Goal: Transaction & Acquisition: Book appointment/travel/reservation

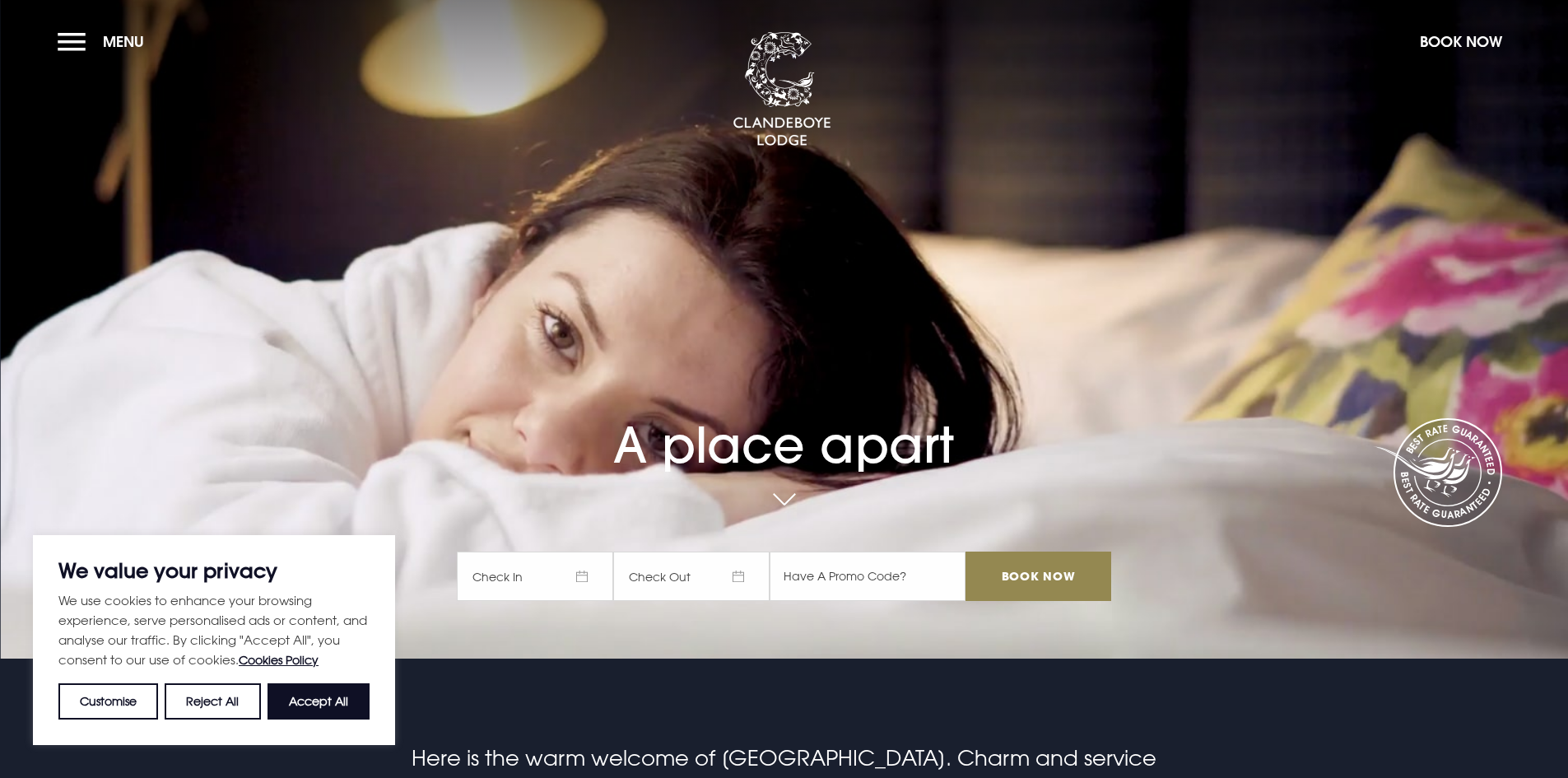
click at [82, 20] on section "A place apart Check In Check Out Mon Tue Wed Thur Fri Sat Sun Mon Tue Wed Thur …" at bounding box center [784, 329] width 1568 height 659
click at [67, 46] on button "Menu" at bounding box center [105, 41] width 95 height 36
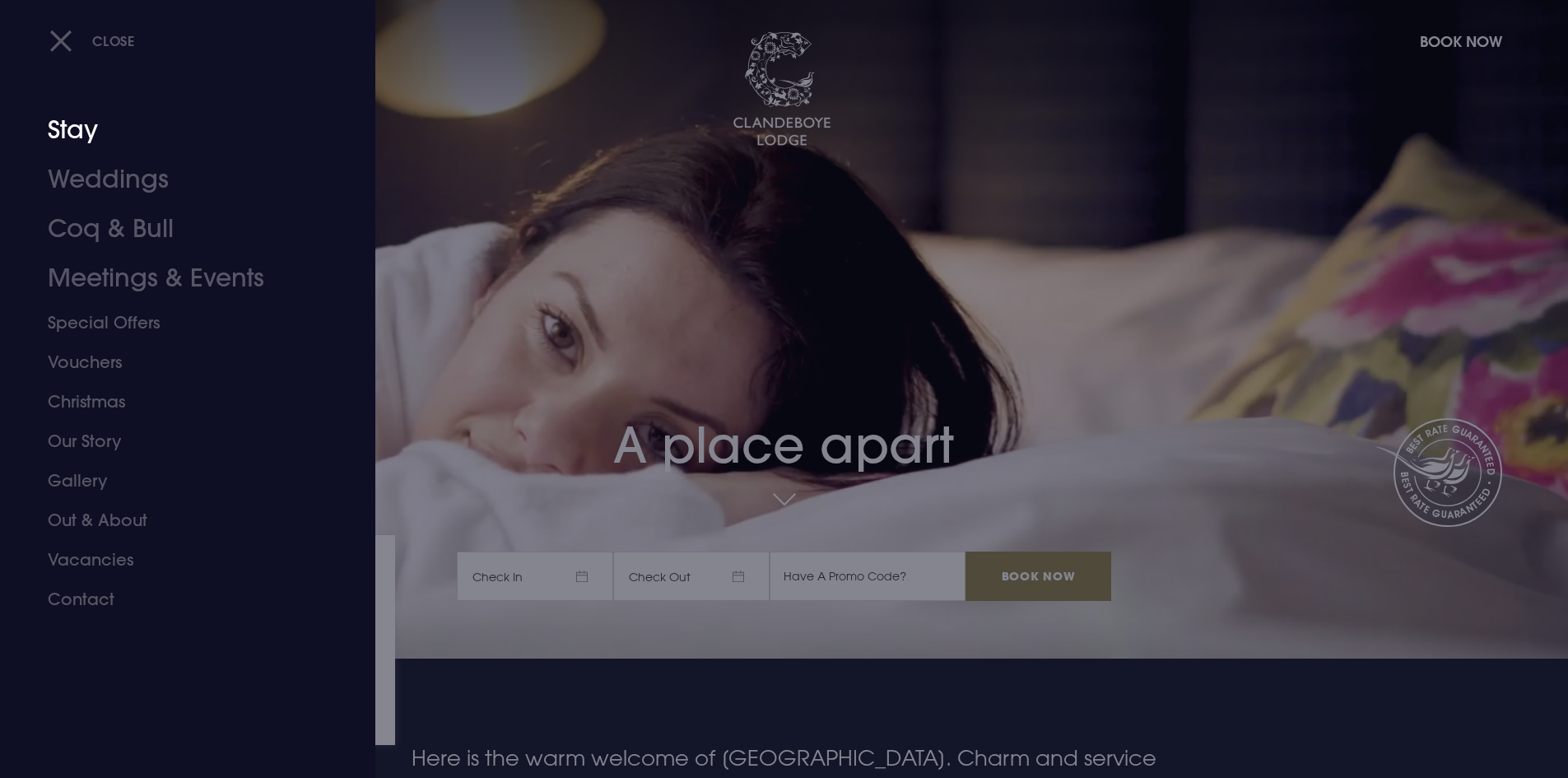
click at [84, 130] on link "Stay" at bounding box center [177, 130] width 260 height 50
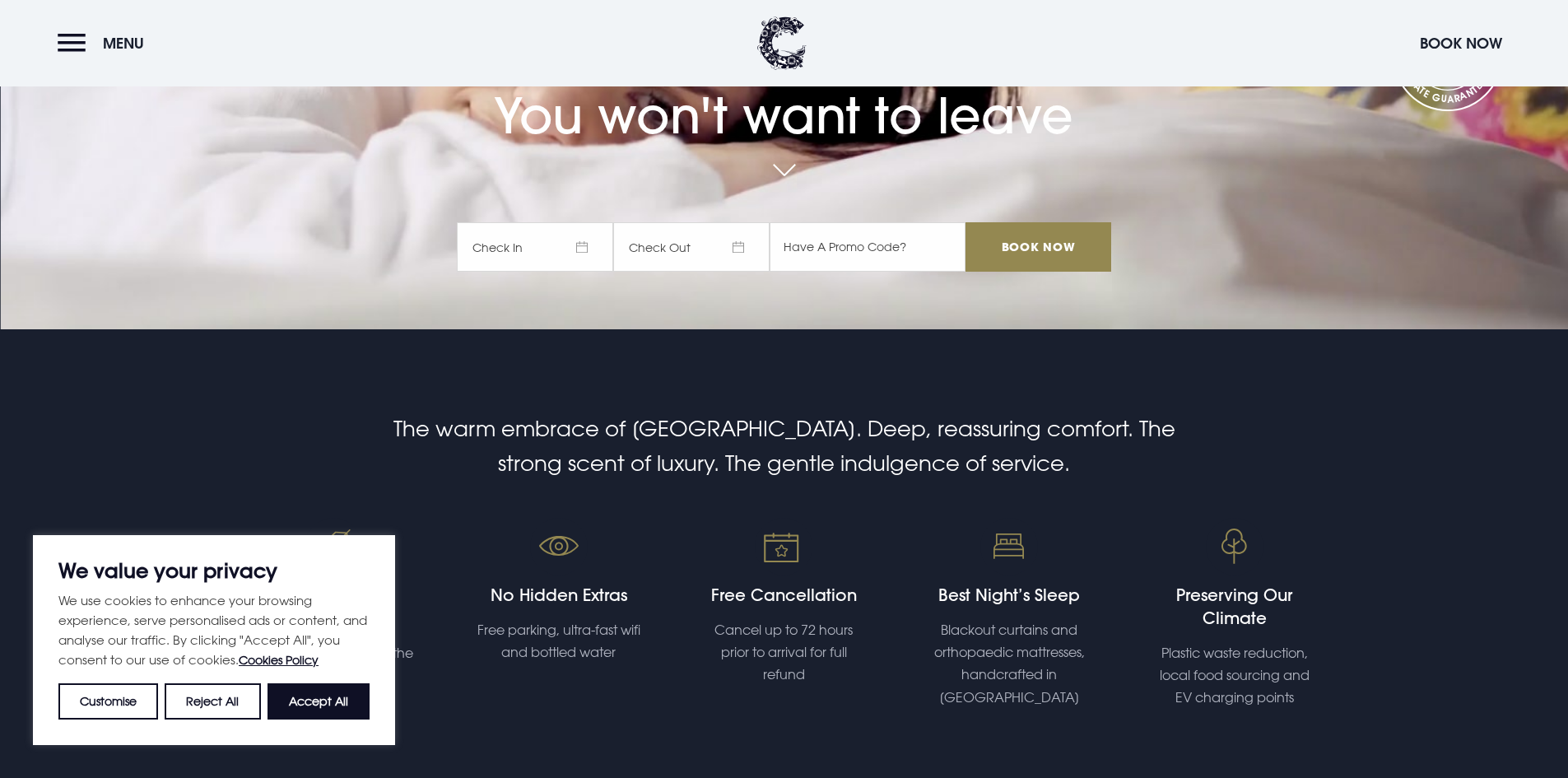
scroll to position [247, 0]
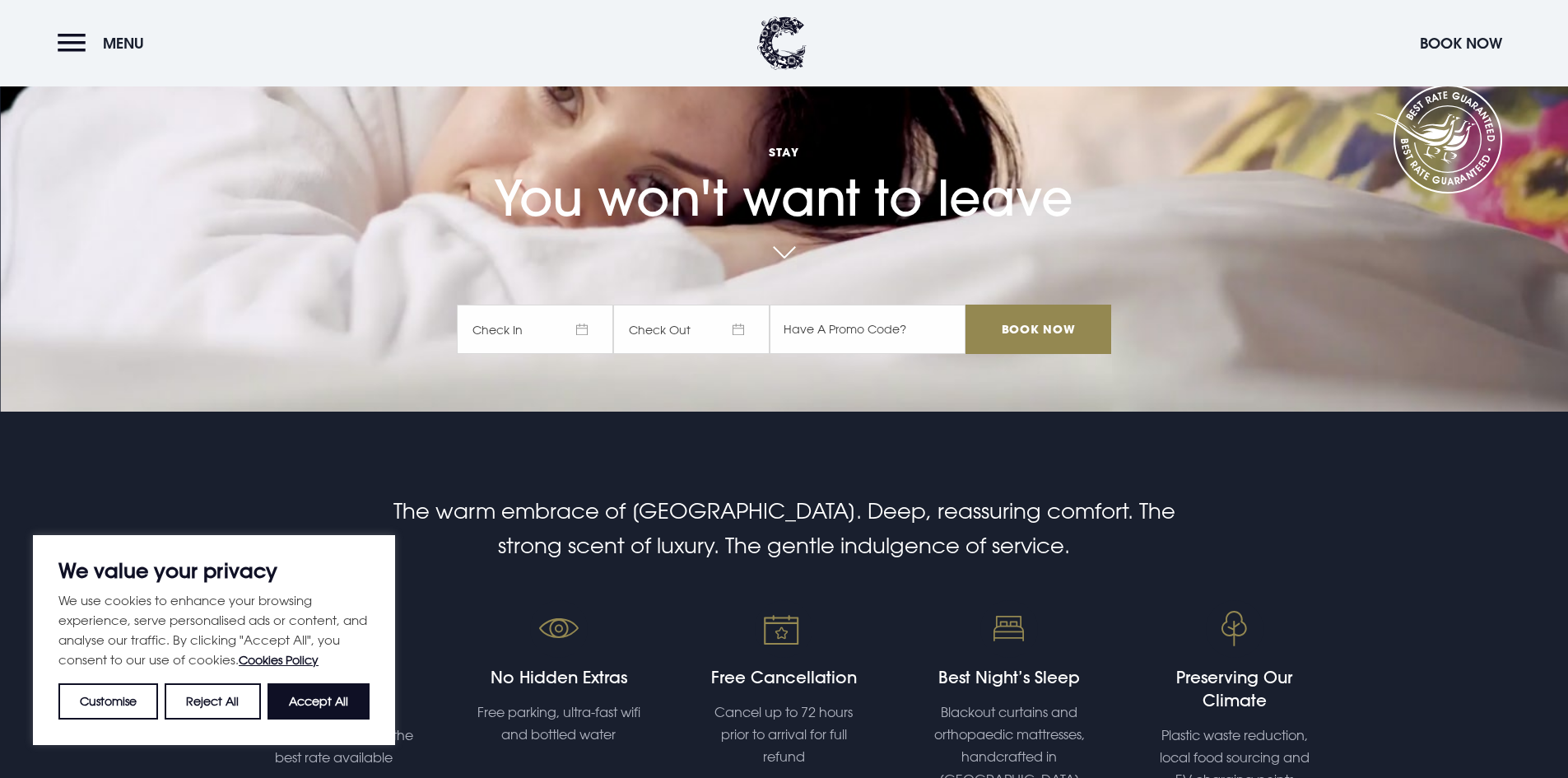
click at [561, 333] on span "Check In" at bounding box center [535, 330] width 156 height 50
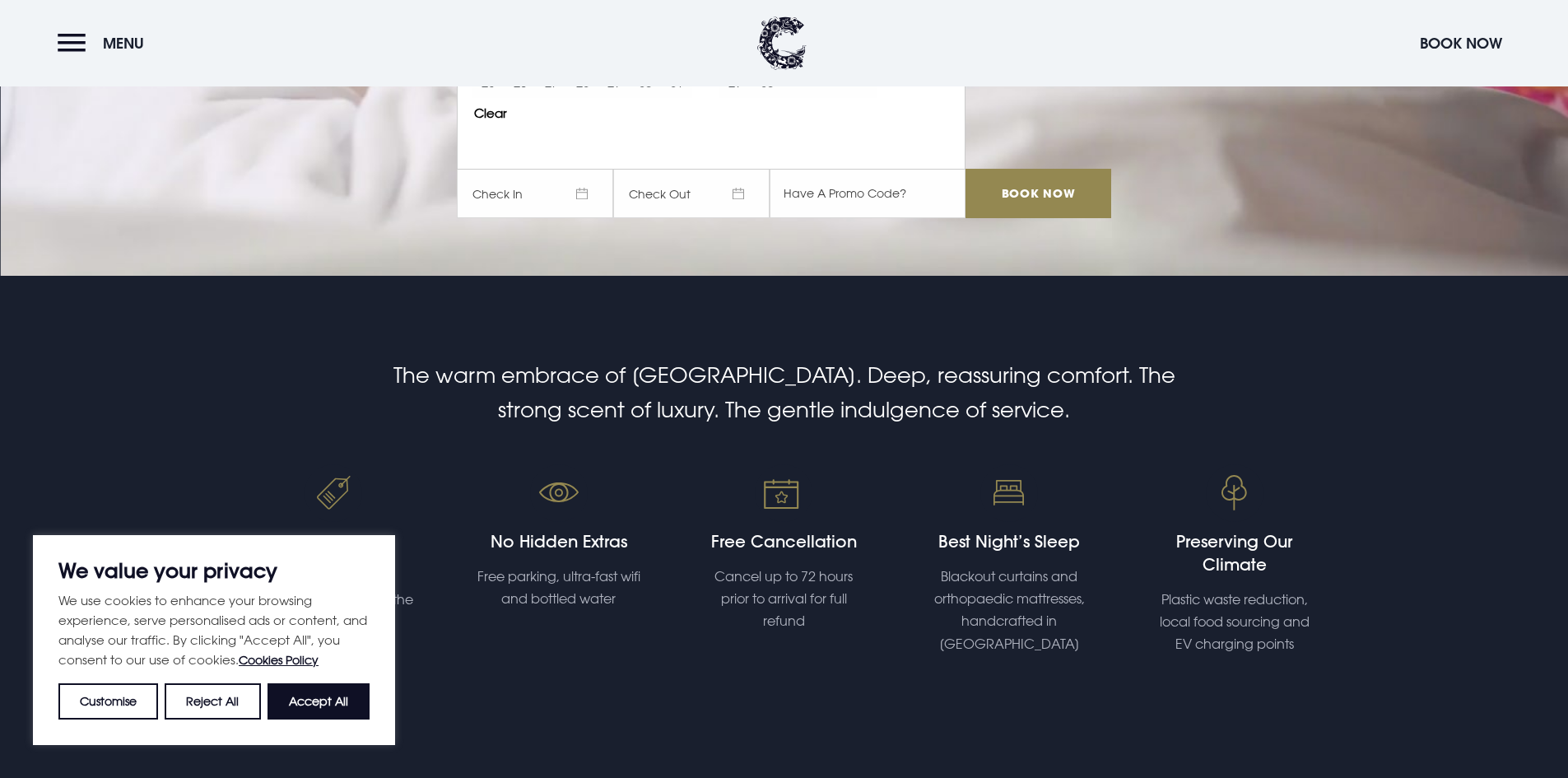
scroll to position [83, 0]
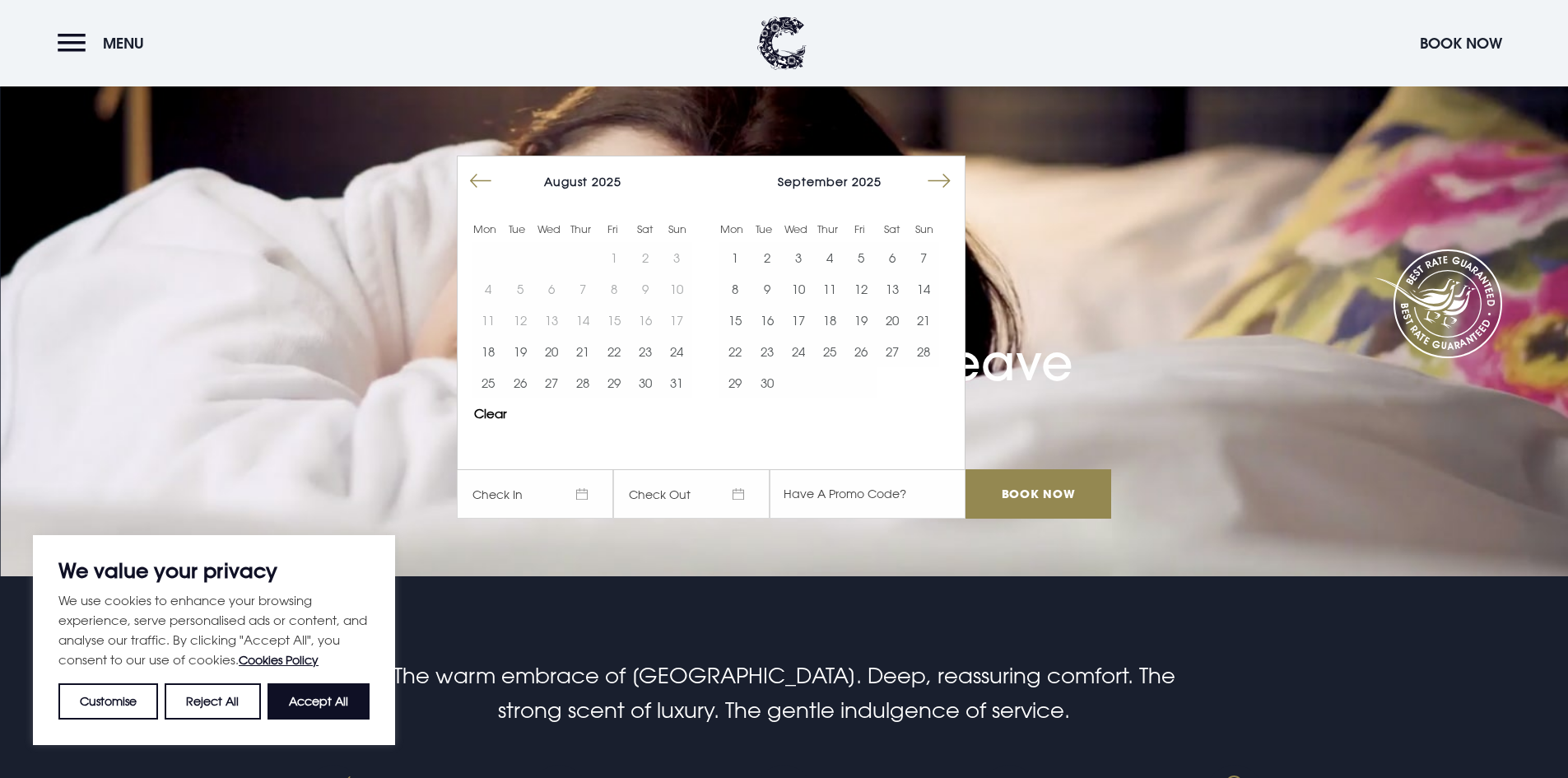
click at [942, 186] on button "Move forward to switch to the next month." at bounding box center [939, 181] width 31 height 31
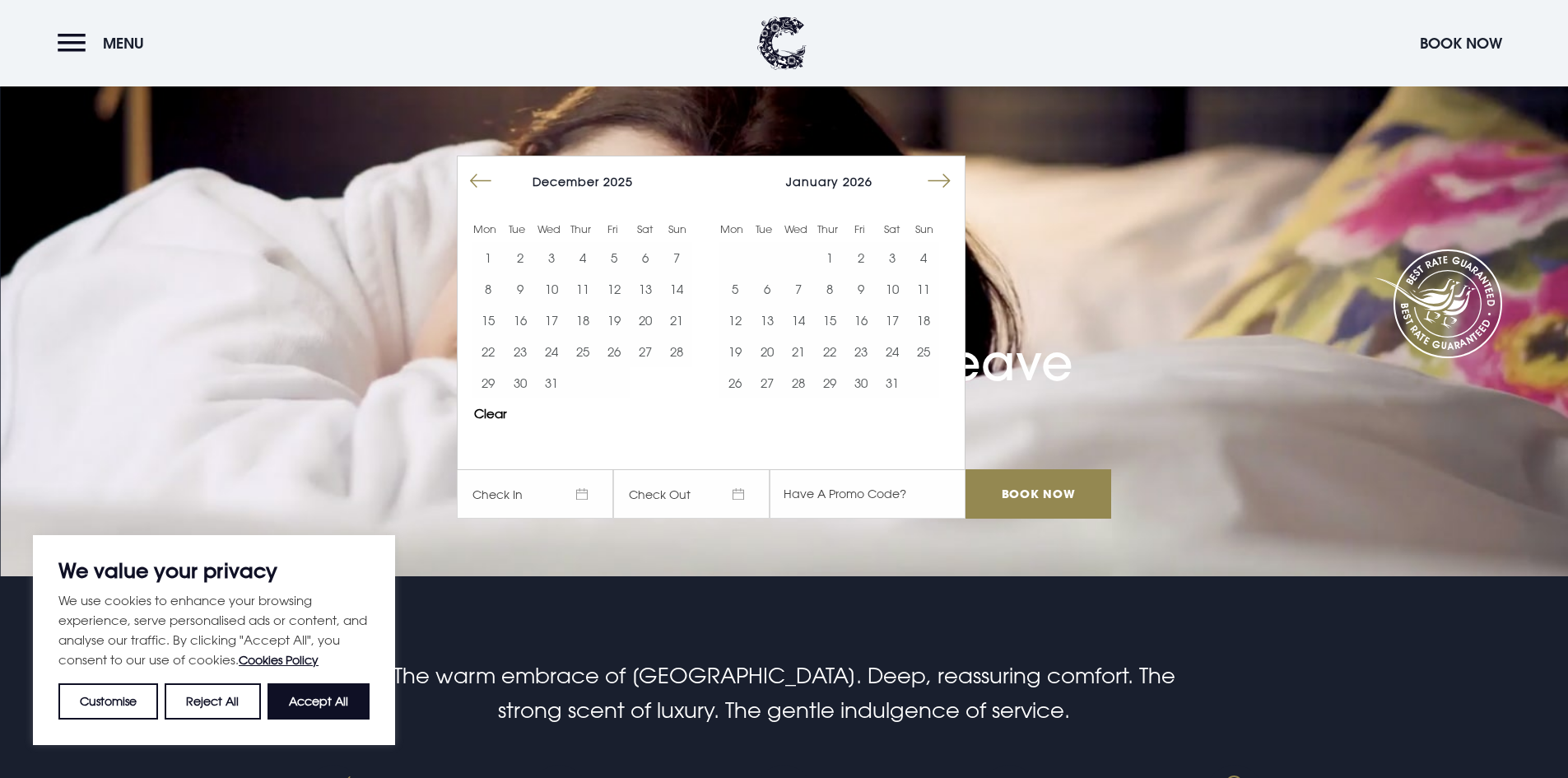
click at [942, 186] on button "Move forward to switch to the next month." at bounding box center [939, 181] width 31 height 31
drag, startPoint x: 902, startPoint y: 322, endPoint x: 935, endPoint y: 312, distance: 34.5
click at [904, 321] on button "16" at bounding box center [892, 321] width 31 height 31
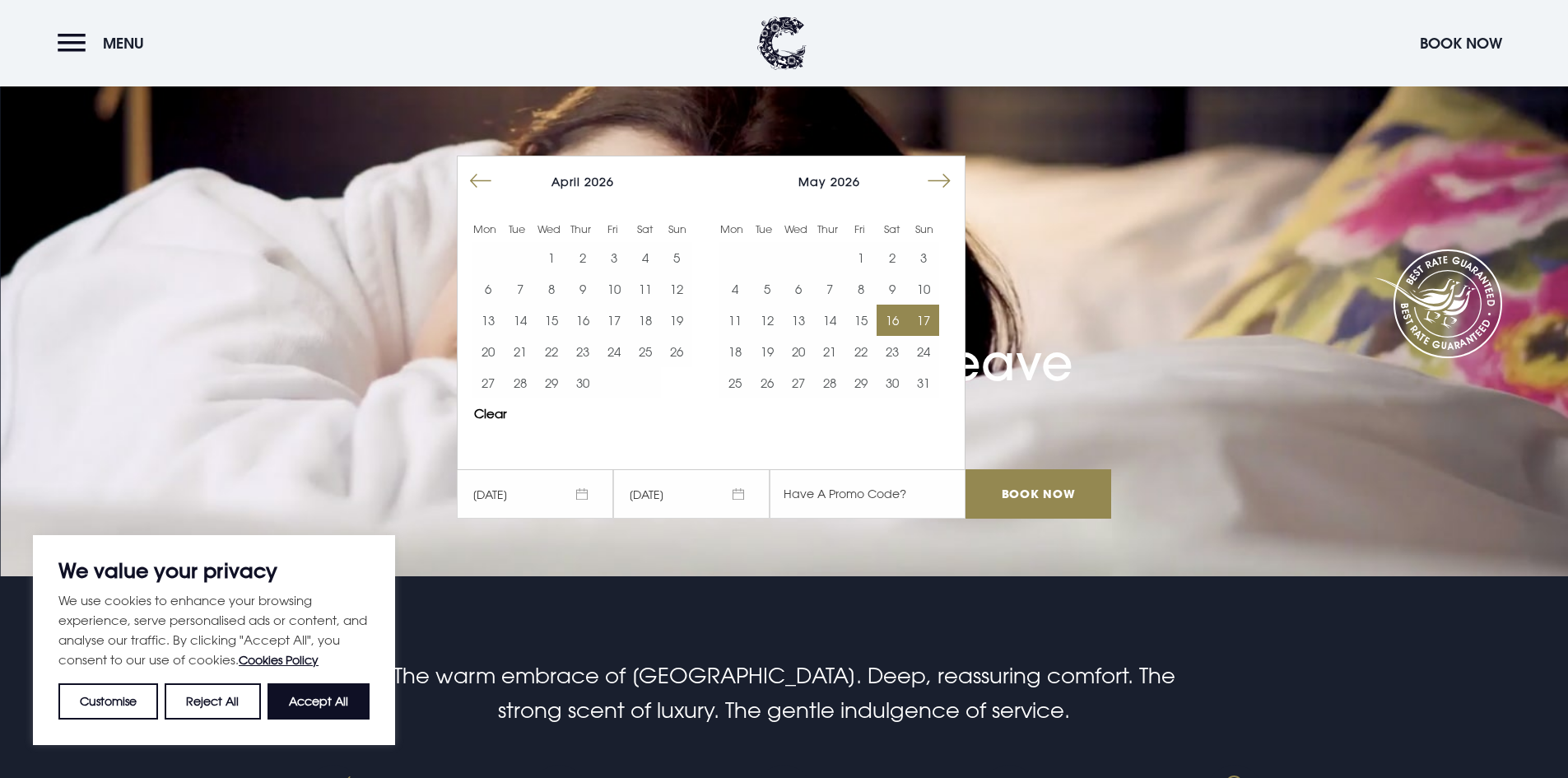
drag, startPoint x: 935, startPoint y: 312, endPoint x: 921, endPoint y: 322, distance: 17.2
click at [935, 312] on button "17" at bounding box center [924, 321] width 31 height 31
click at [1024, 511] on input "Book Now" at bounding box center [1038, 494] width 145 height 50
